Goal: Find specific page/section: Find specific page/section

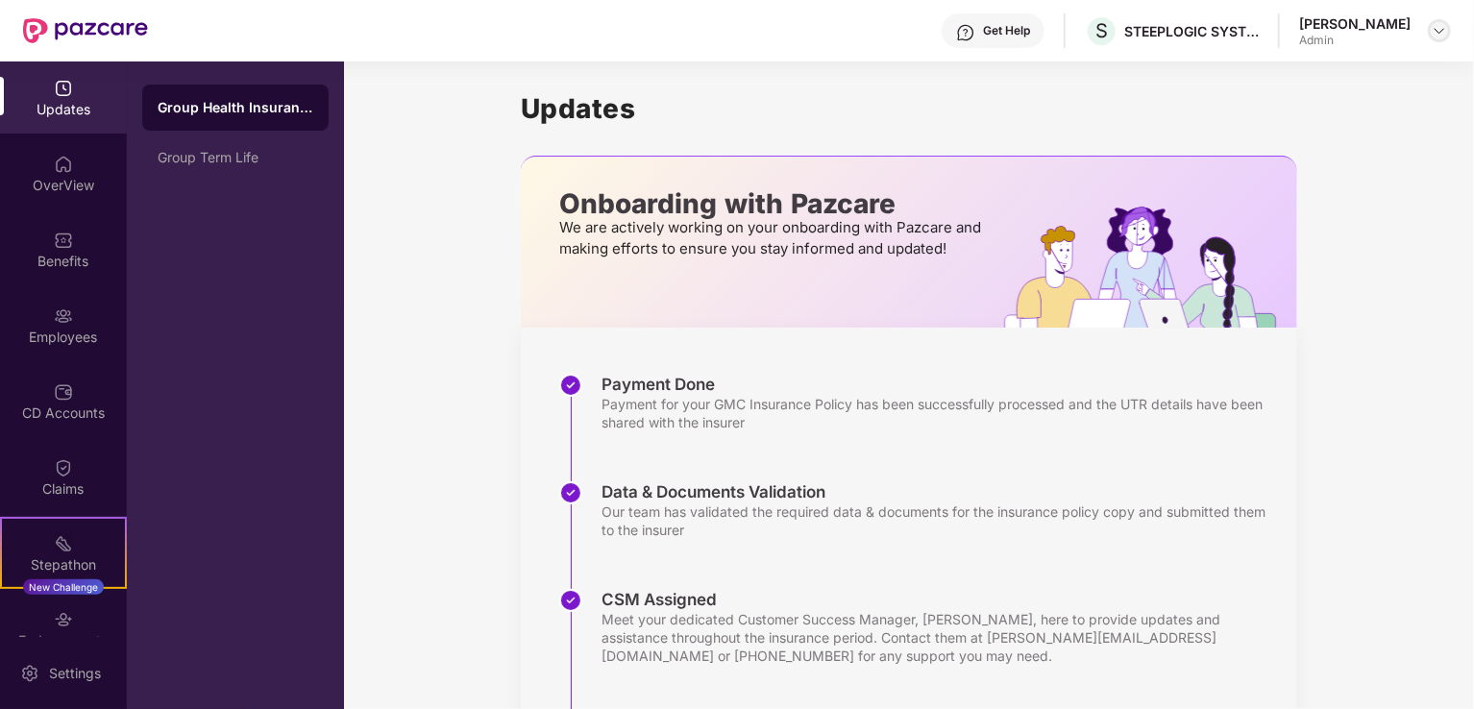
click at [1441, 29] on img at bounding box center [1438, 30] width 15 height 15
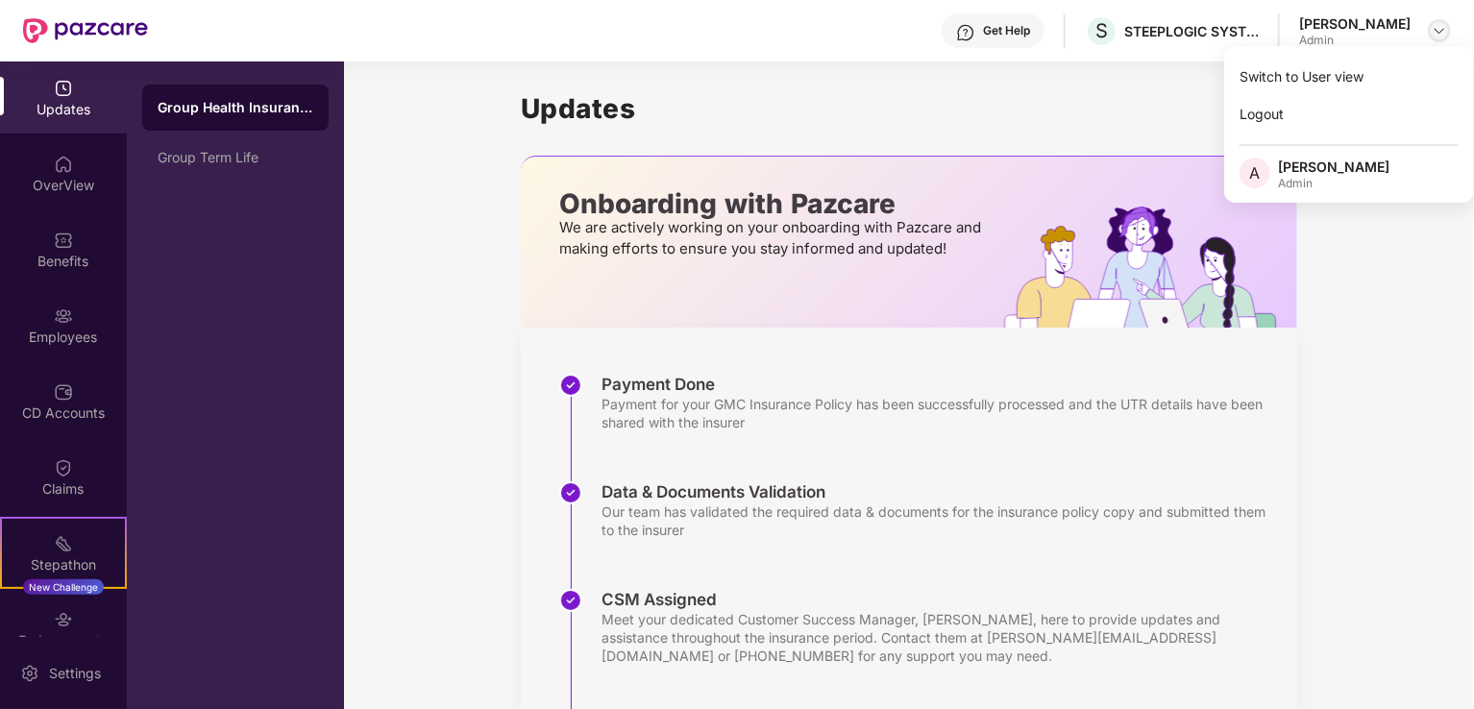
click at [1441, 29] on img at bounding box center [1438, 30] width 15 height 15
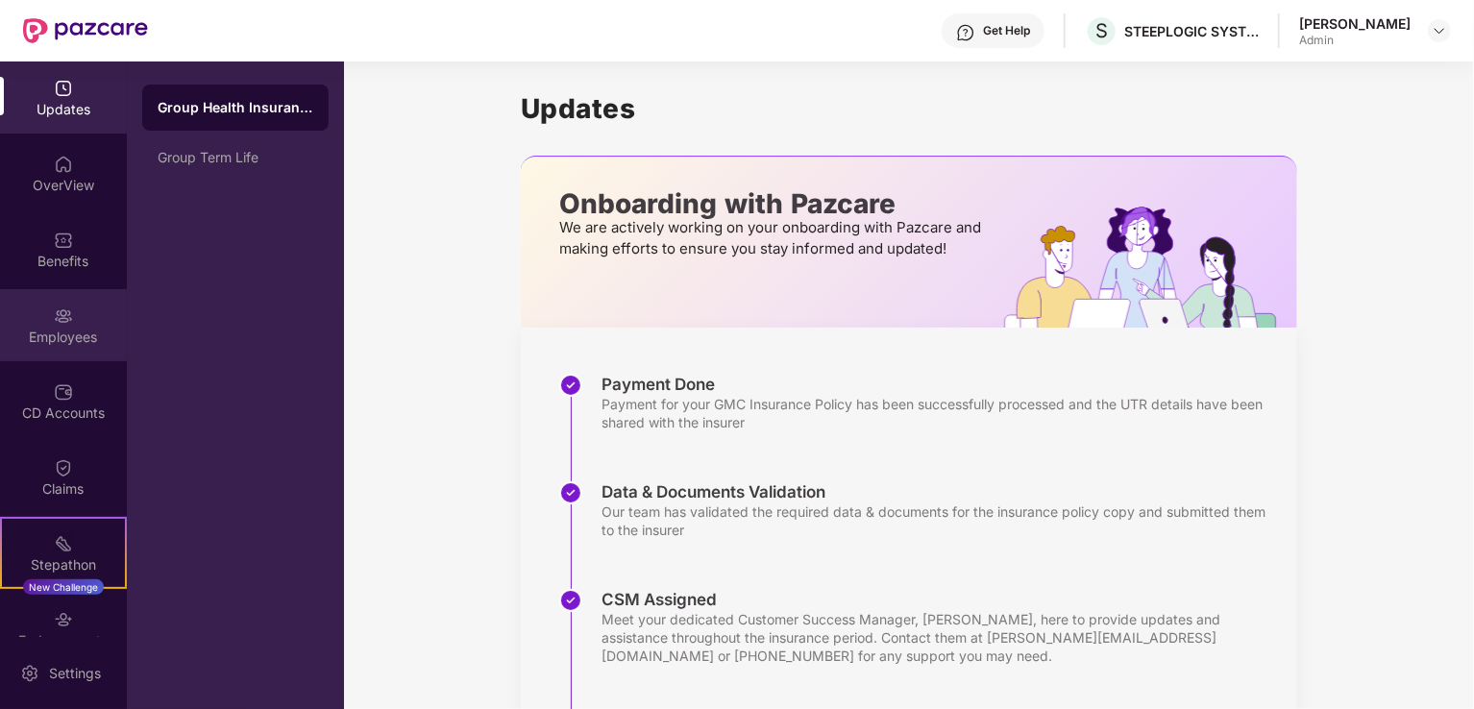
click at [56, 322] on img at bounding box center [63, 315] width 19 height 19
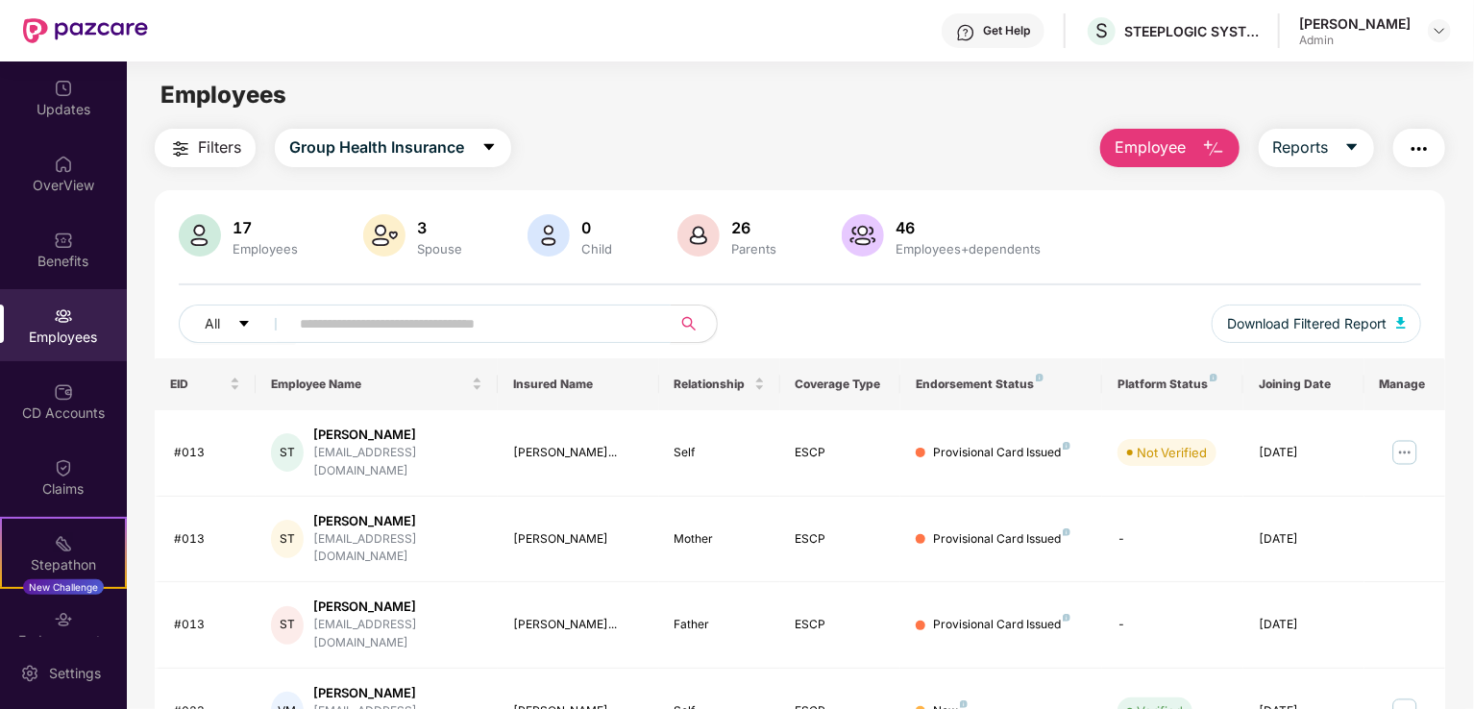
click at [325, 320] on input "text" at bounding box center [472, 323] width 345 height 29
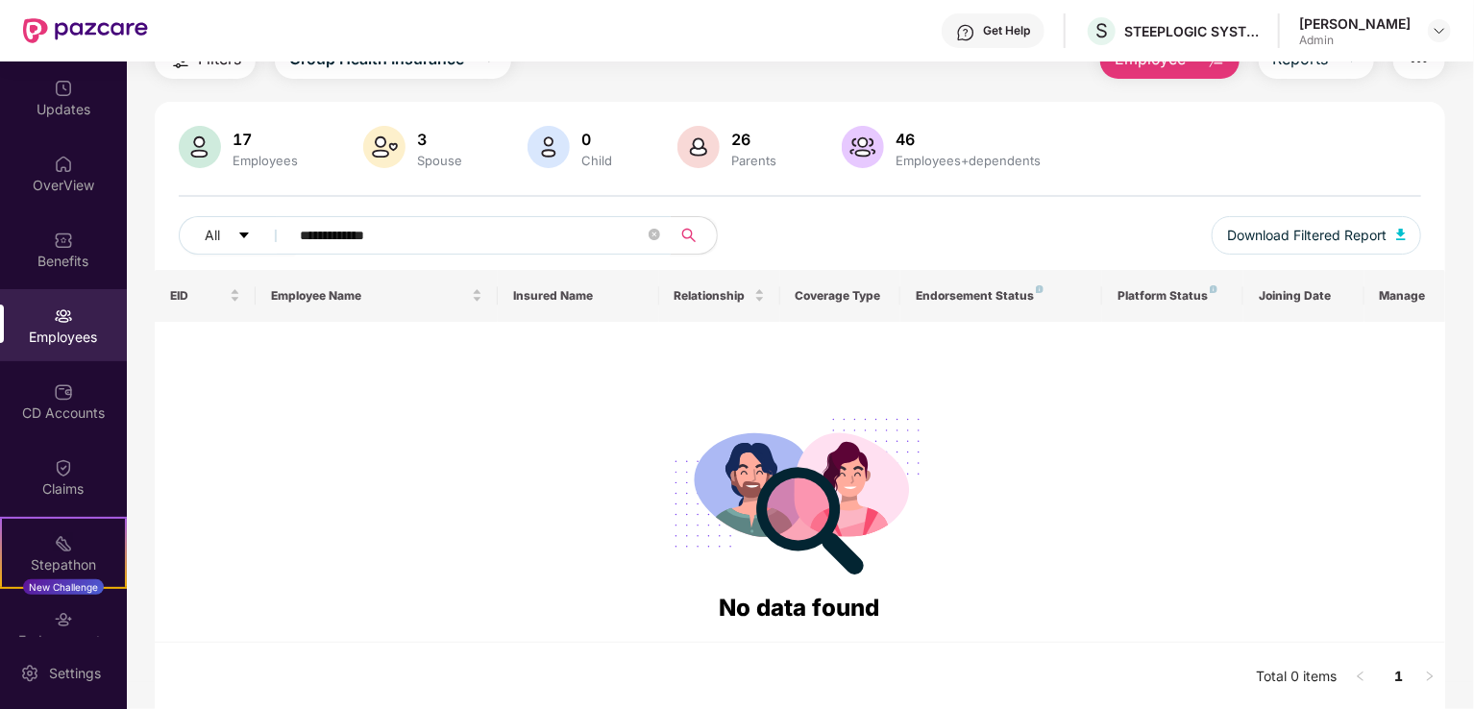
scroll to position [90, 0]
type input "**********"
click at [244, 232] on icon "caret-down" at bounding box center [244, 234] width 10 height 6
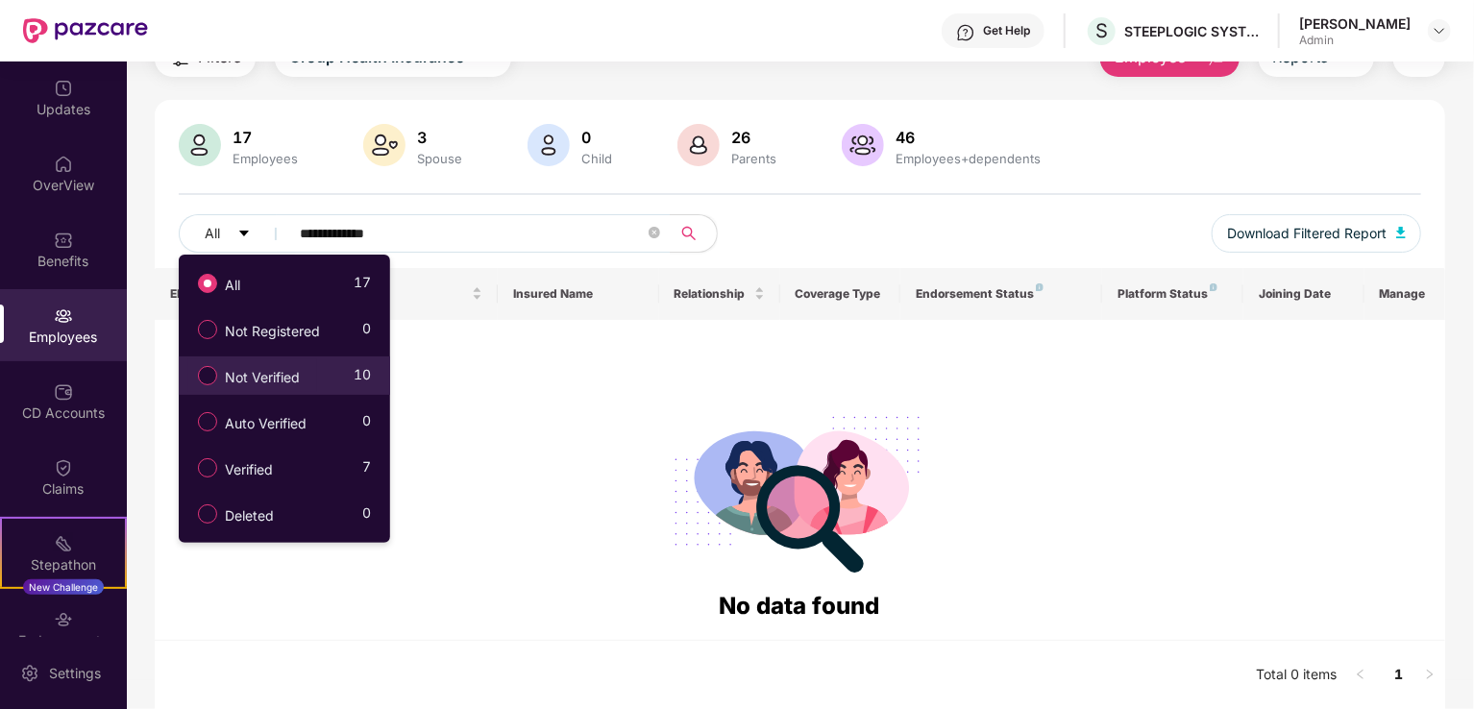
click at [241, 379] on span "Not Verified" at bounding box center [262, 377] width 90 height 21
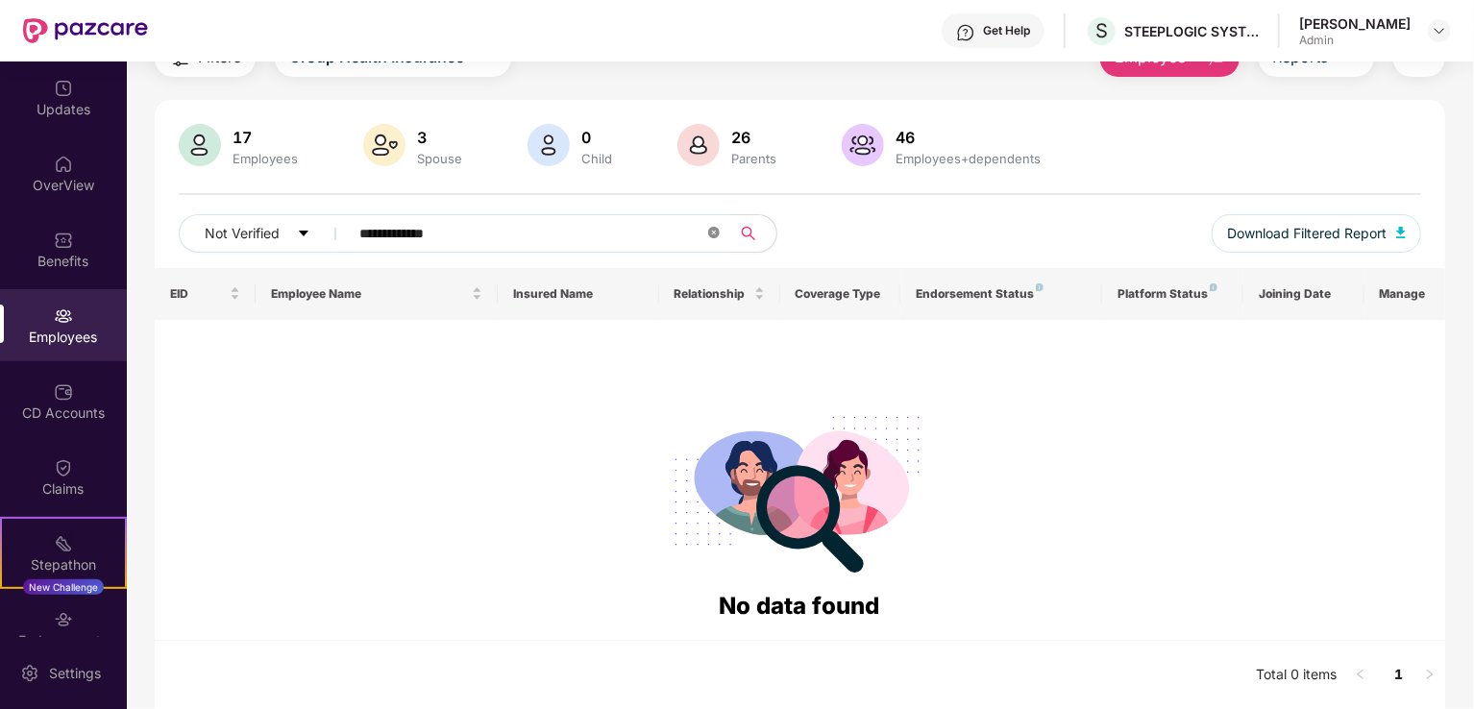
click at [718, 236] on icon "close-circle" at bounding box center [714, 233] width 12 height 12
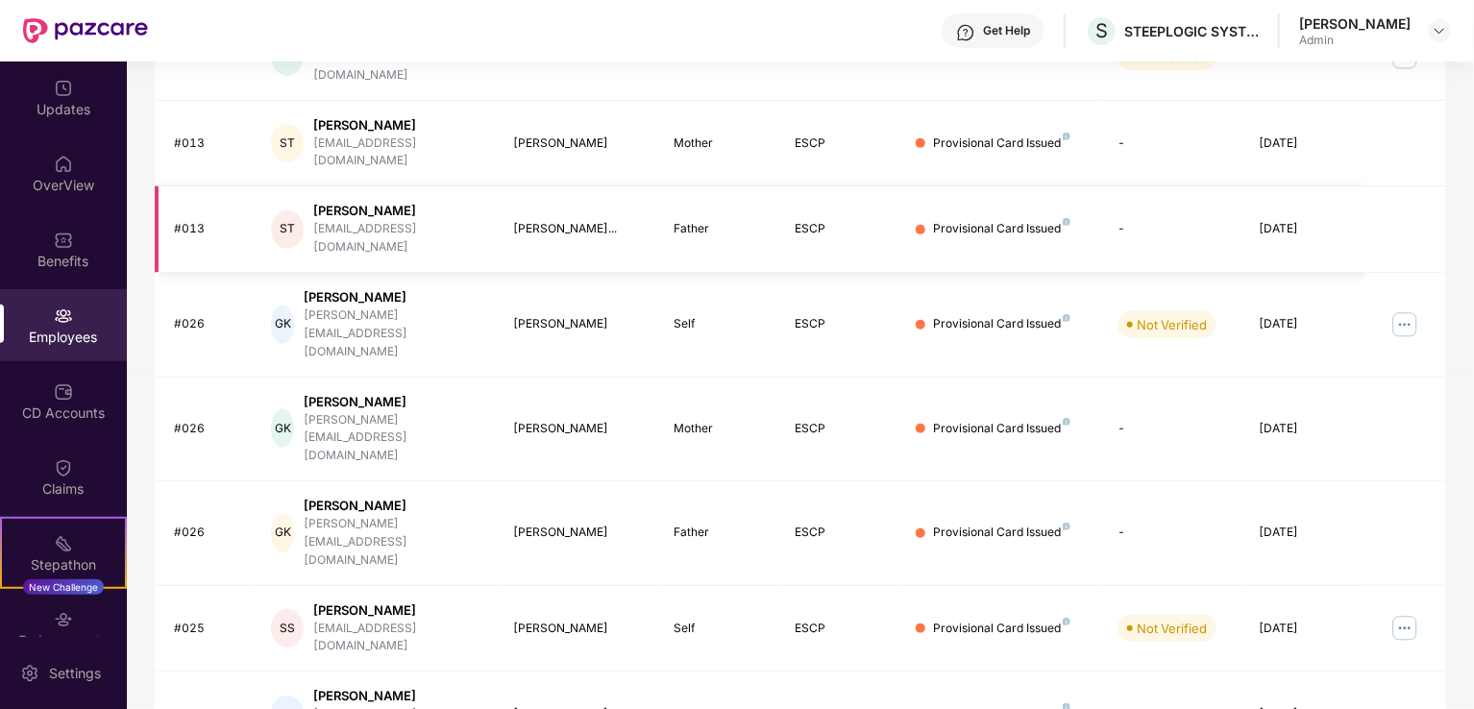
scroll to position [0, 0]
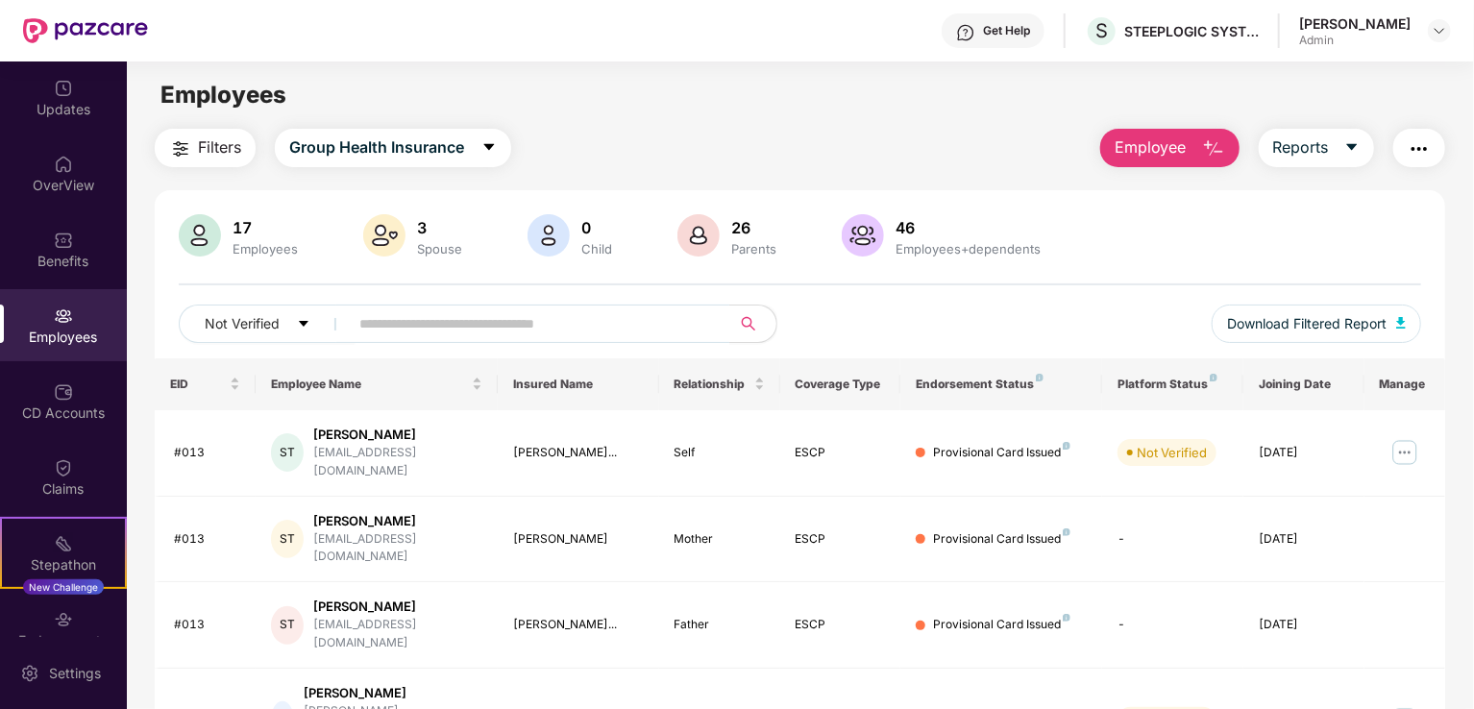
click at [202, 144] on span "Filters" at bounding box center [219, 147] width 43 height 24
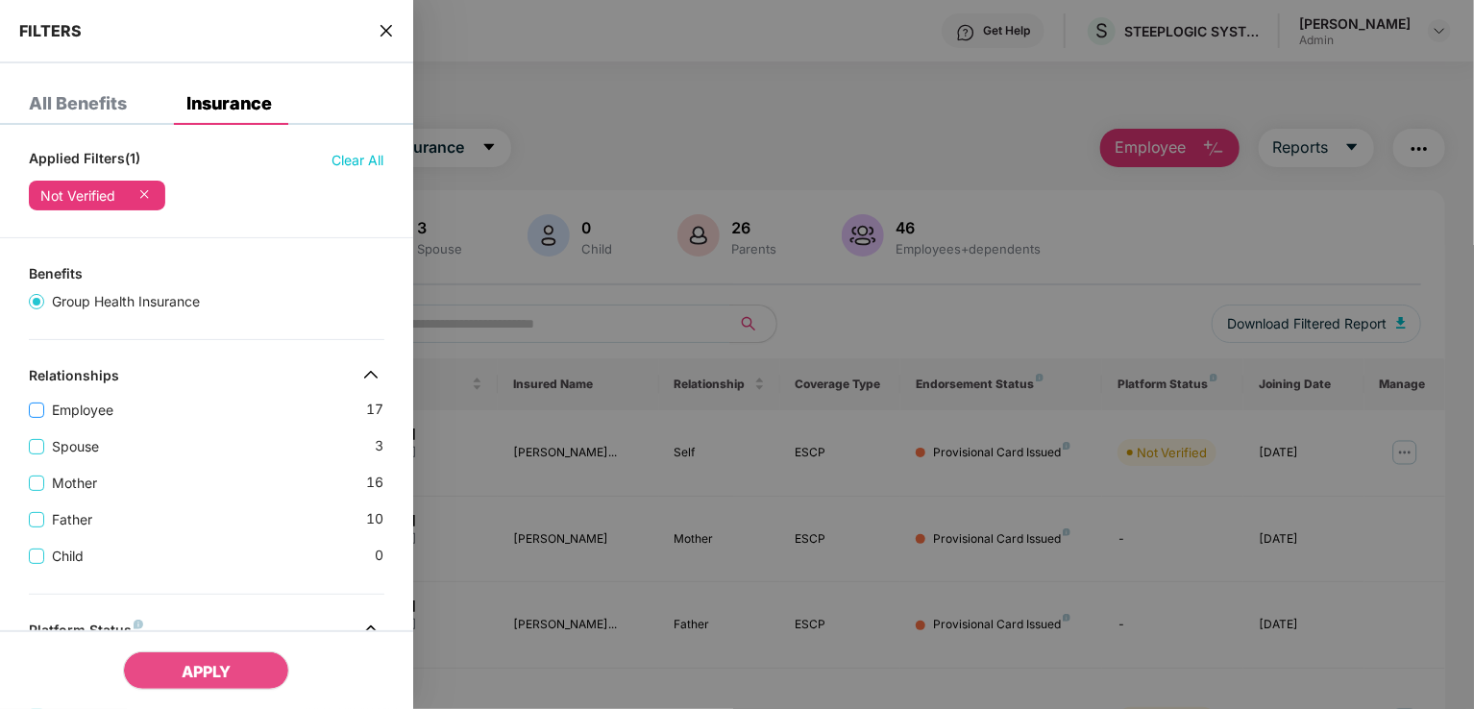
click at [88, 412] on span "Employee" at bounding box center [82, 410] width 77 height 21
click at [147, 188] on icon at bounding box center [143, 193] width 19 height 19
click at [219, 675] on span "APPLY" at bounding box center [206, 671] width 49 height 19
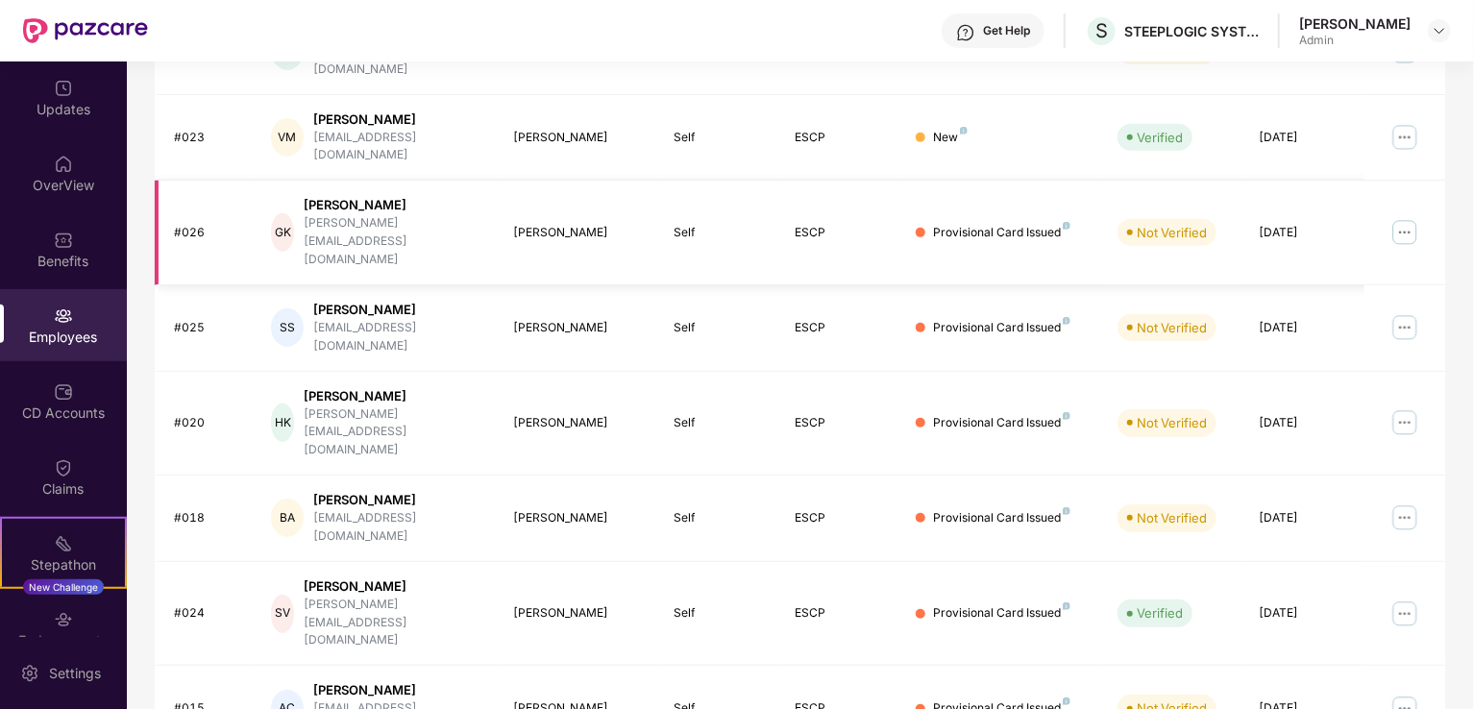
scroll to position [469, 0]
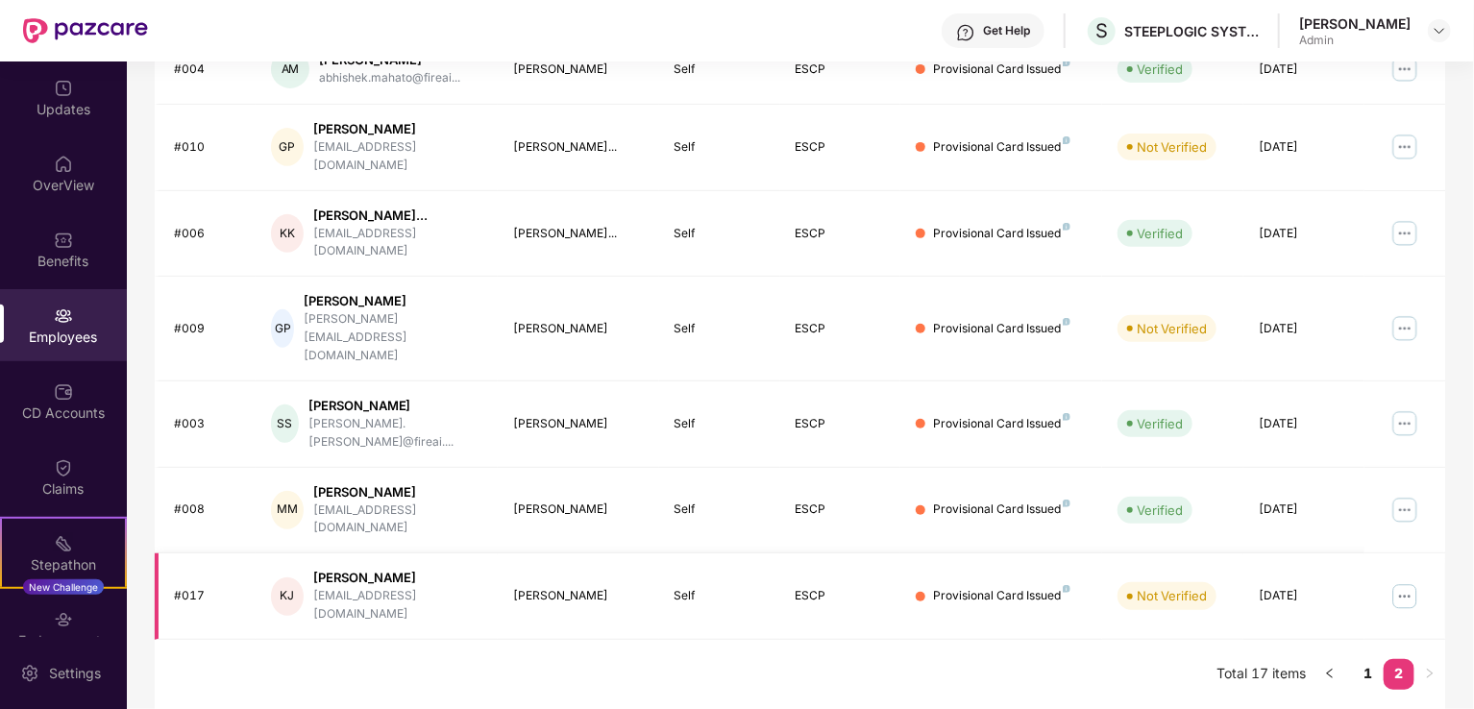
scroll to position [259, 0]
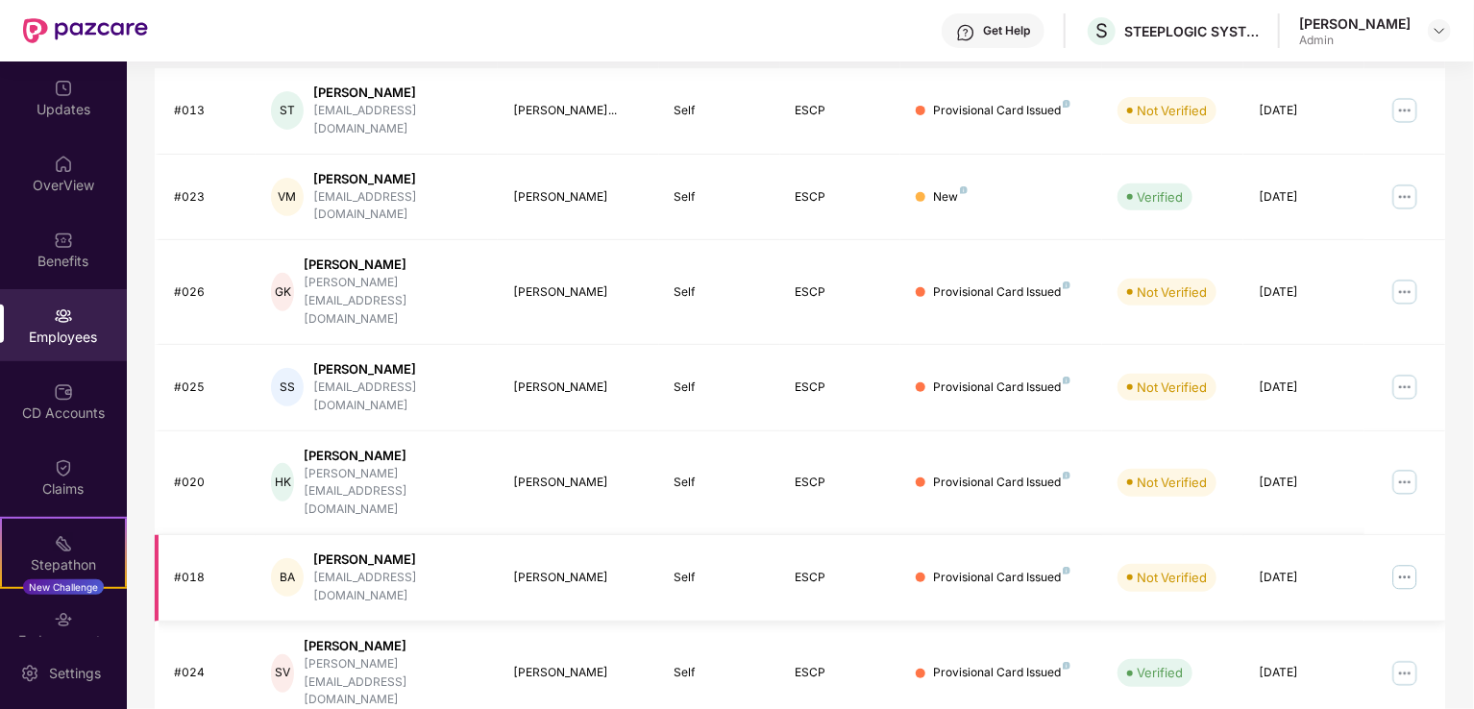
scroll to position [469, 0]
